Goal: Information Seeking & Learning: Learn about a topic

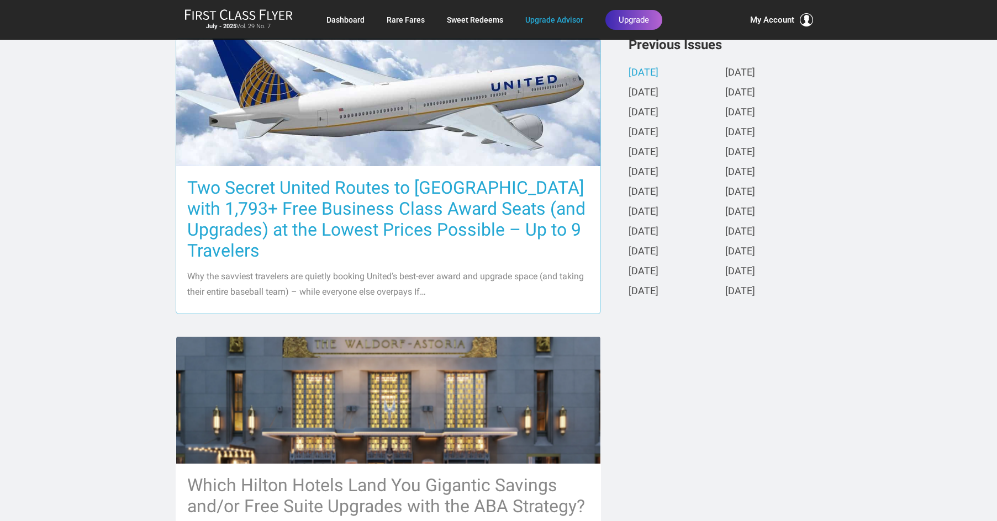
scroll to position [166, 0]
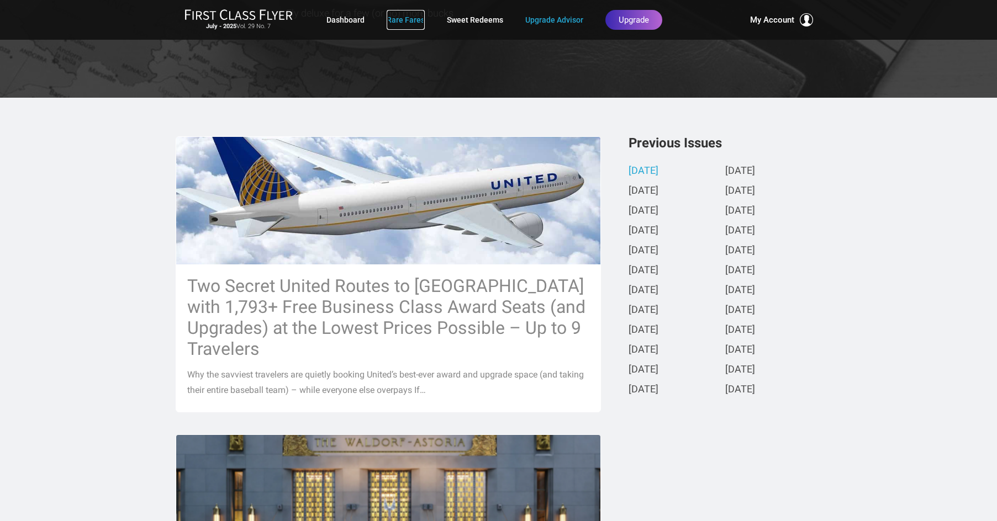
click at [402, 13] on link "Rare Fares" at bounding box center [406, 20] width 38 height 20
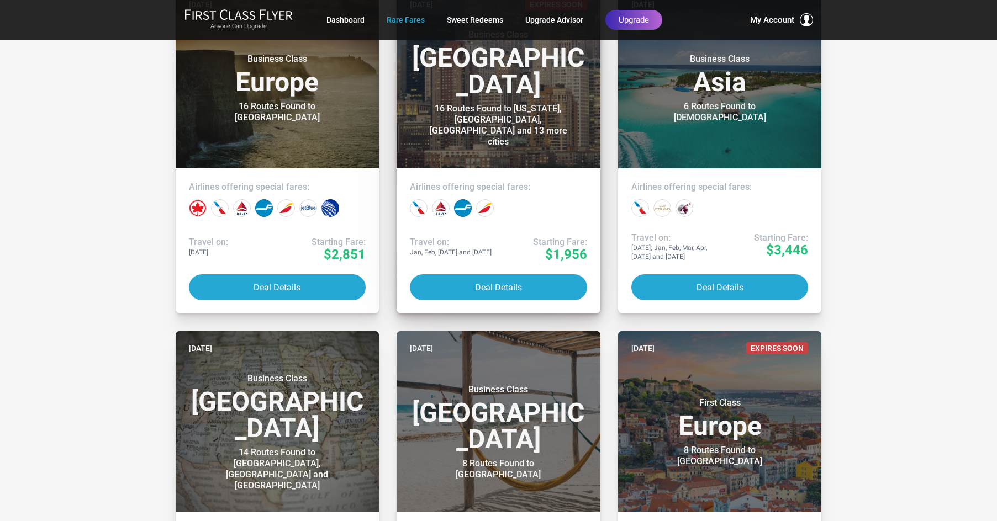
scroll to position [3204, 0]
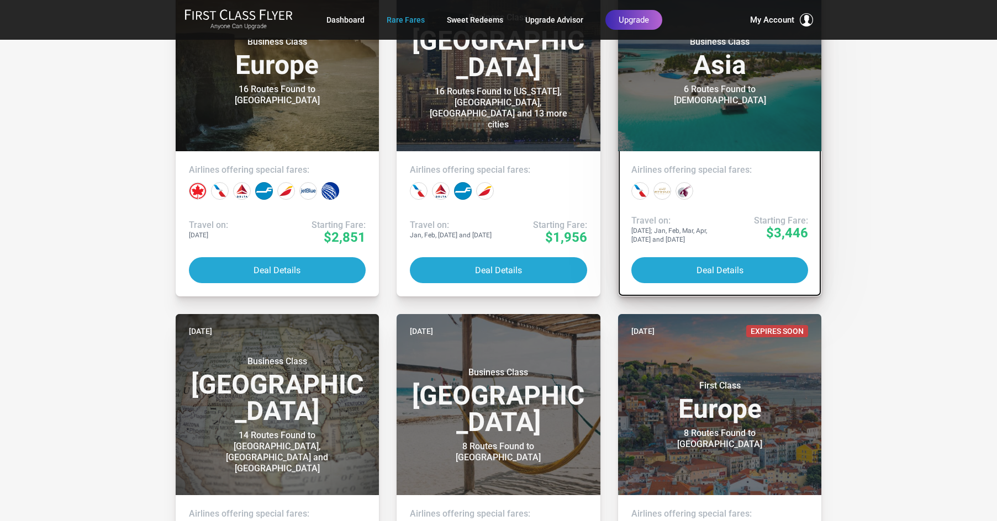
click at [779, 209] on link "Jul 2 Business Class Asia 6 Routes Found to Male Airlines offering special fare…" at bounding box center [720, 133] width 204 height 326
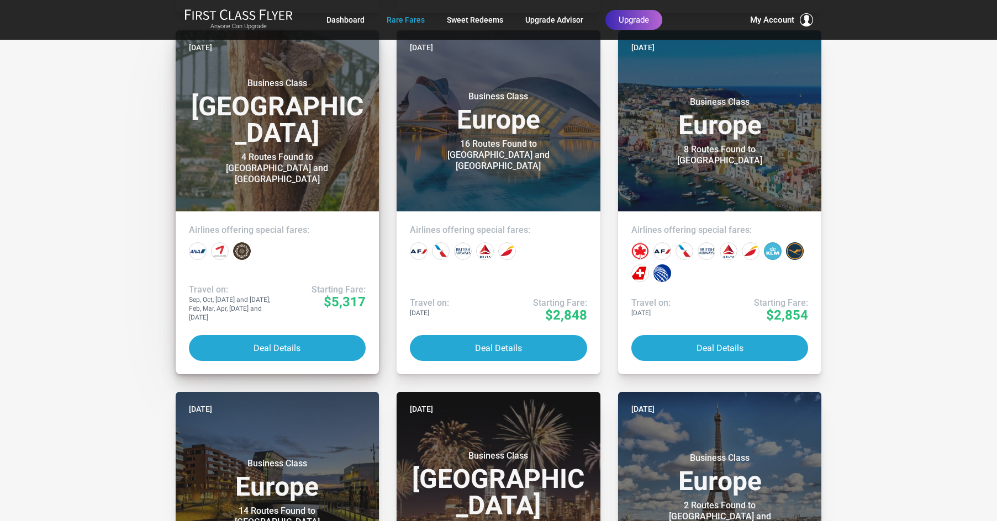
scroll to position [4916, 0]
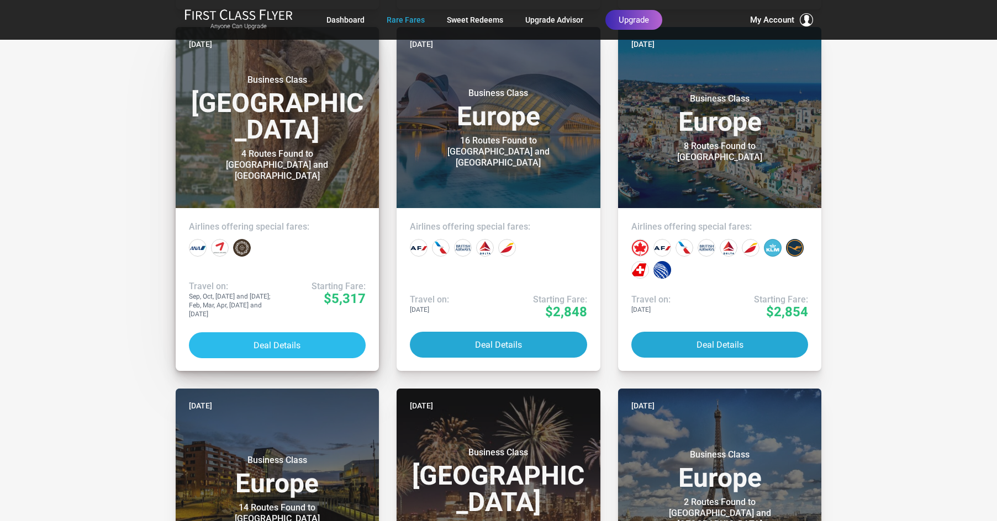
click at [262, 333] on button "Deal Details" at bounding box center [277, 346] width 177 height 26
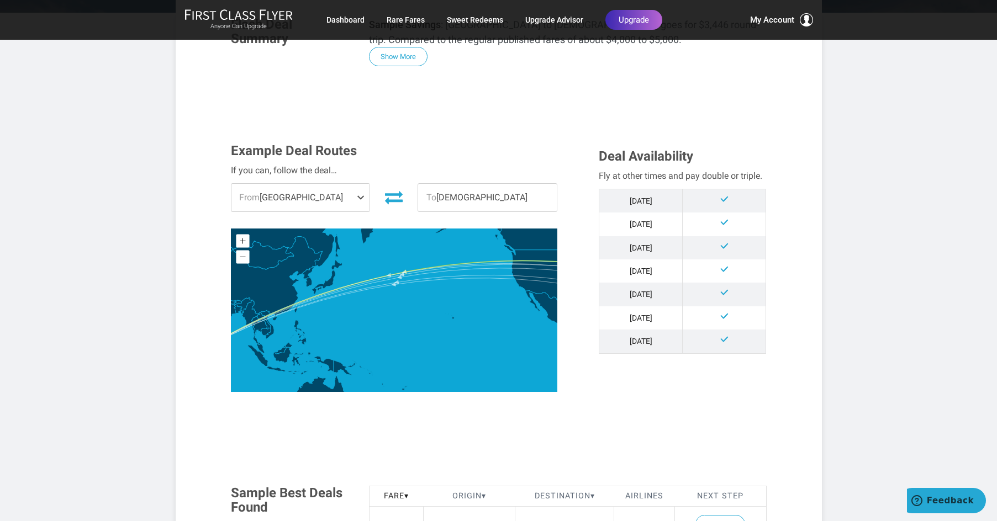
scroll to position [221, 0]
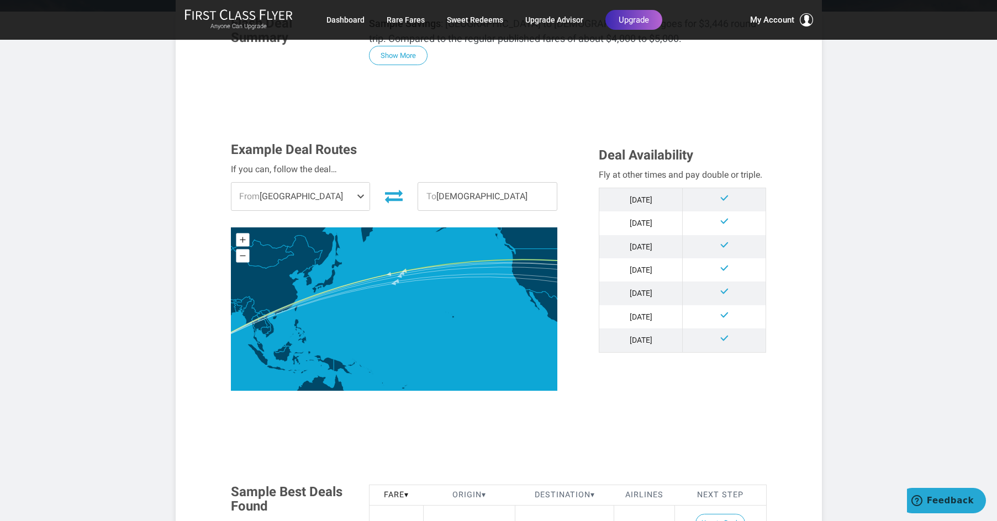
click at [358, 194] on span at bounding box center [362, 197] width 13 height 28
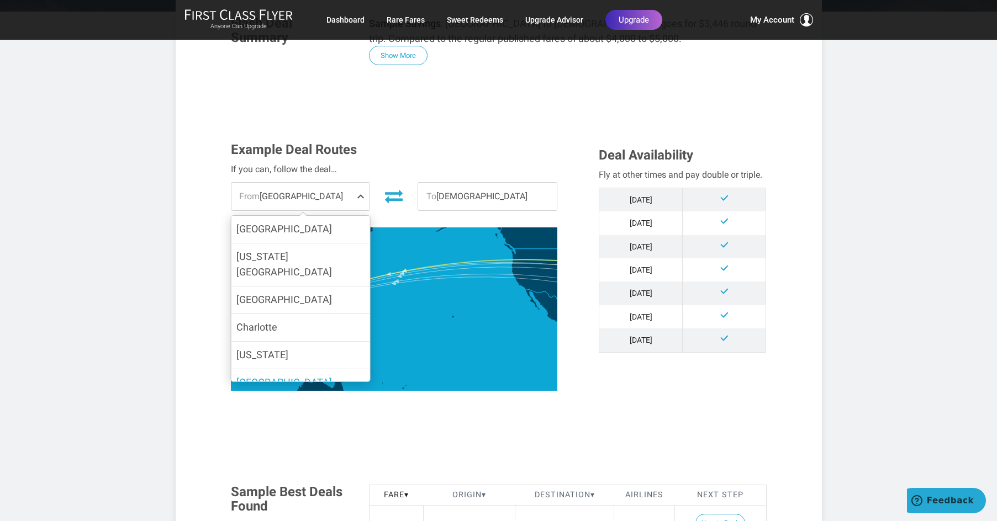
click at [80, 283] on article "Money > [GEOGRAPHIC_DATA] > All Year > Biz Class > $3,446 to $4,327 R/T [DATE] …" at bounding box center [498, 508] width 997 height 1459
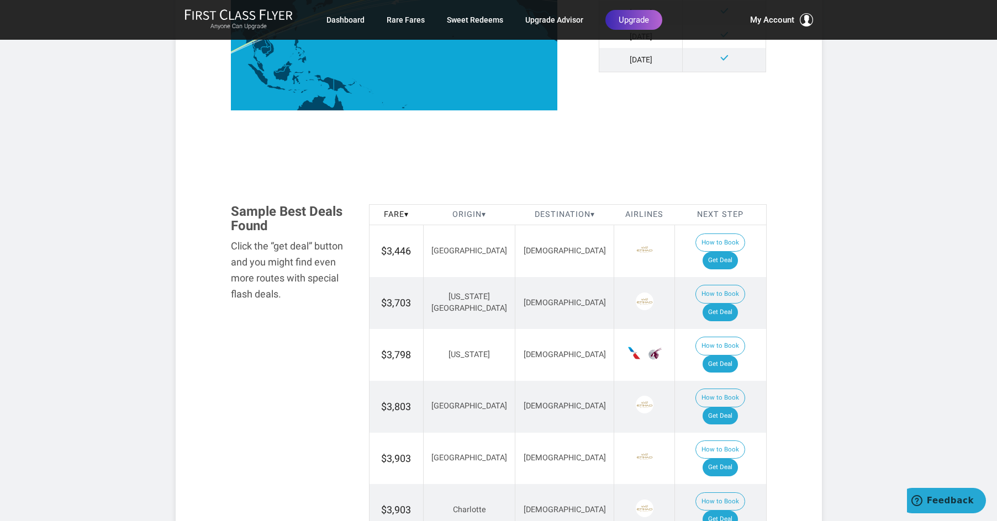
scroll to position [552, 0]
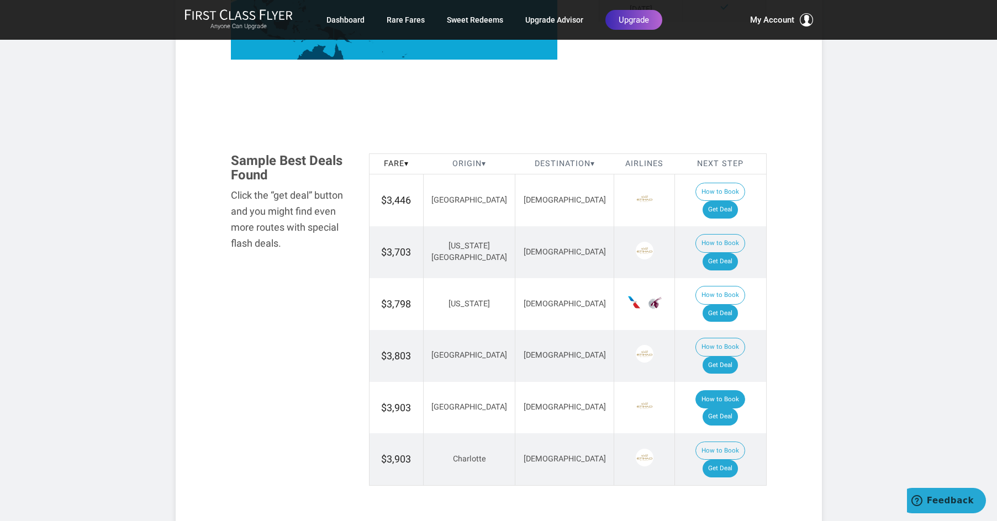
click at [695, 391] on button "How to Book" at bounding box center [720, 400] width 50 height 19
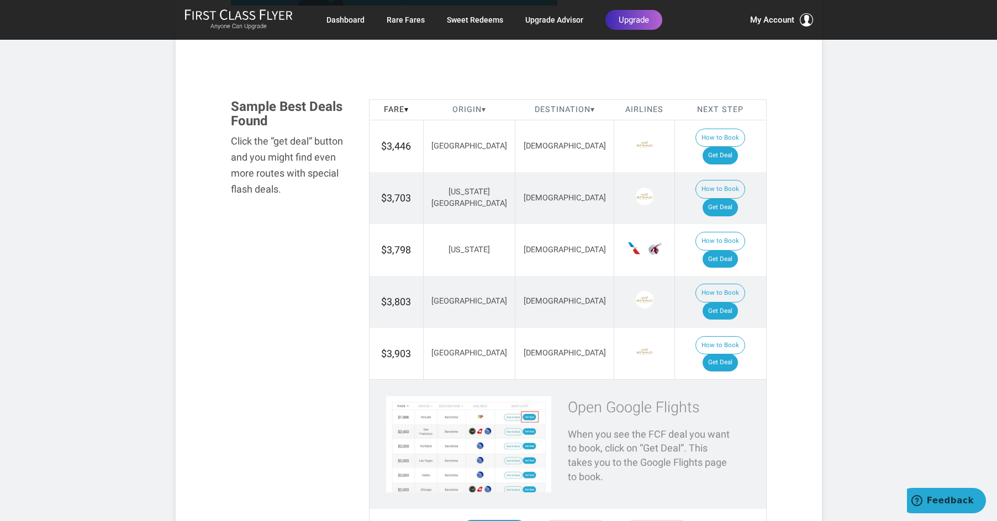
scroll to position [608, 0]
click at [709, 327] on td "How to Book Get Deal" at bounding box center [720, 353] width 91 height 52
click at [732, 353] on link "Get Deal" at bounding box center [720, 362] width 35 height 18
